Goal: Information Seeking & Learning: Learn about a topic

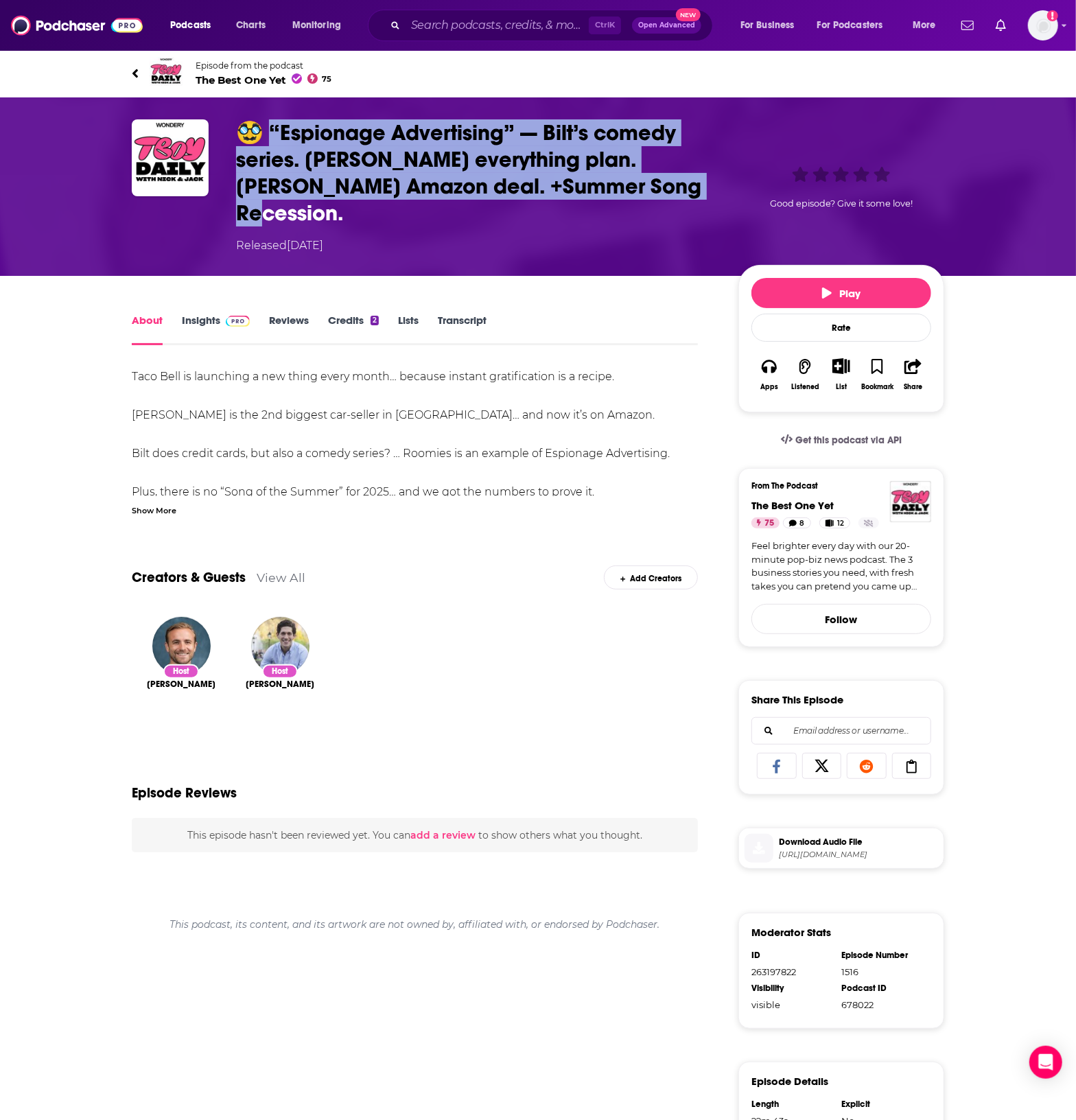
drag, startPoint x: 660, startPoint y: 191, endPoint x: 276, endPoint y: 133, distance: 388.4
click at [276, 133] on h1 "🥸 “Espionage Advertising” — Bilt’s comedy series. [PERSON_NAME] everything plan…" at bounding box center [476, 173] width 480 height 107
copy h1 "Espionage Advertising” — Bilt’s comedy series. [PERSON_NAME] everything plan. […"
click at [201, 313] on link "Insights" at bounding box center [215, 329] width 68 height 32
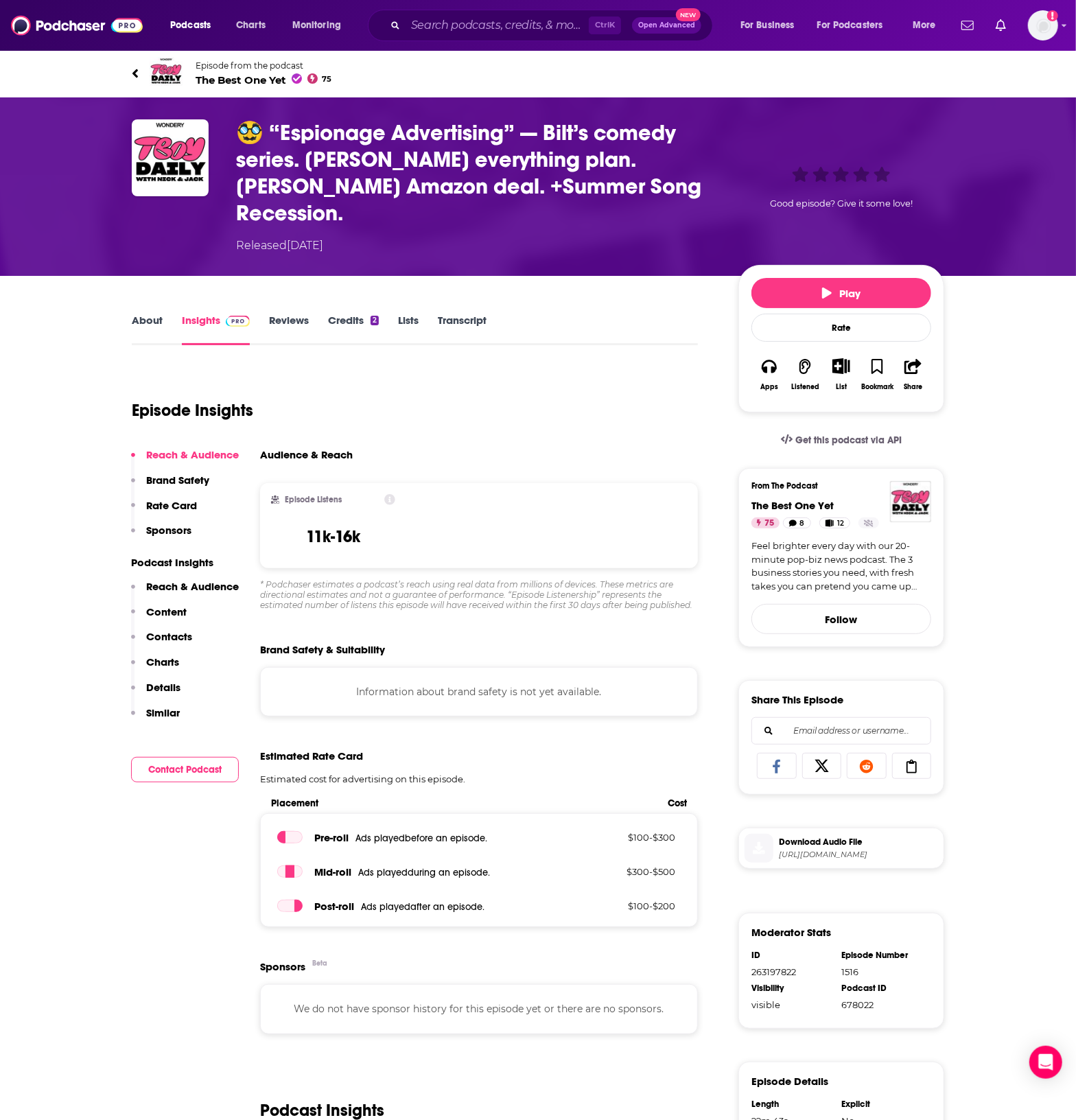
scroll to position [342, 0]
